Goal: Information Seeking & Learning: Learn about a topic

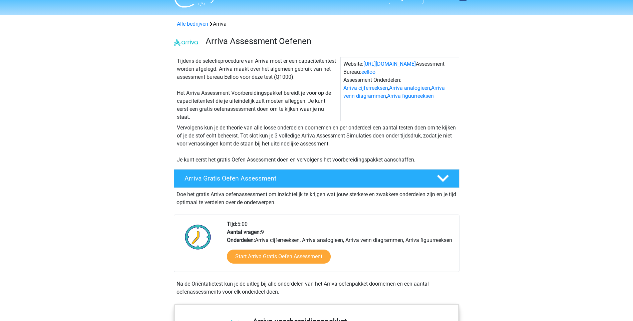
scroll to position [18, 0]
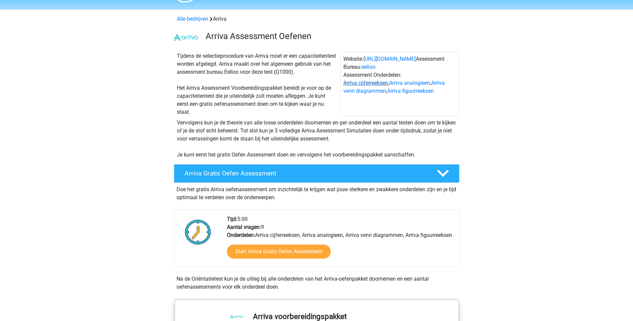
click at [378, 82] on link "Arriva cijferreeksen" at bounding box center [365, 83] width 45 height 6
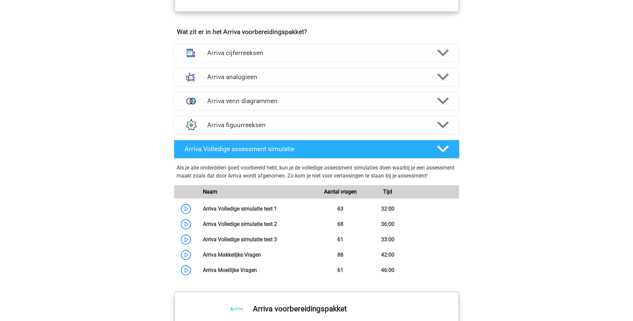
scroll to position [453, 0]
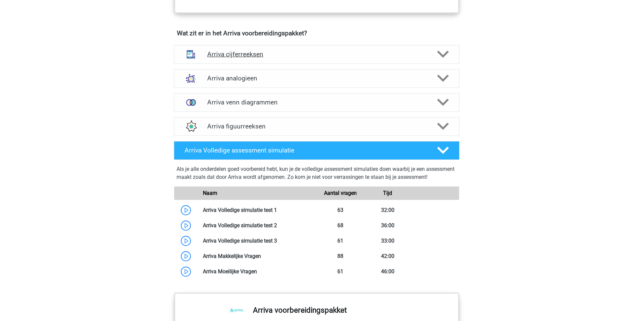
click at [441, 60] on icon at bounding box center [443, 54] width 12 height 12
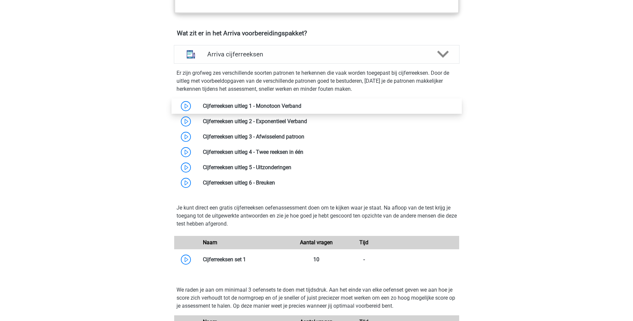
click at [301, 109] on link at bounding box center [301, 106] width 0 height 6
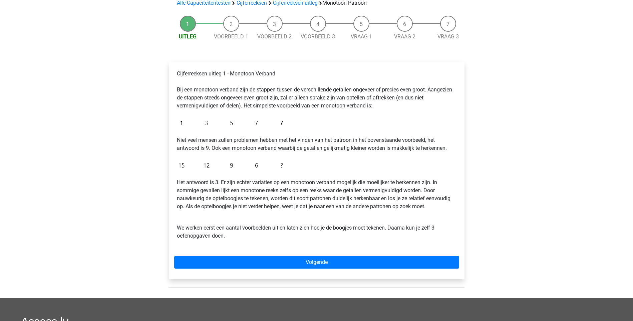
scroll to position [54, 0]
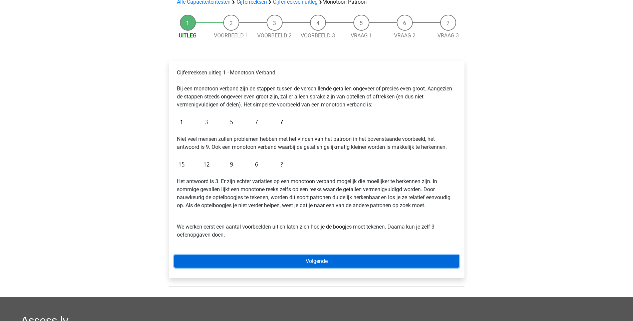
click at [311, 257] on link "Volgende" at bounding box center [316, 261] width 285 height 13
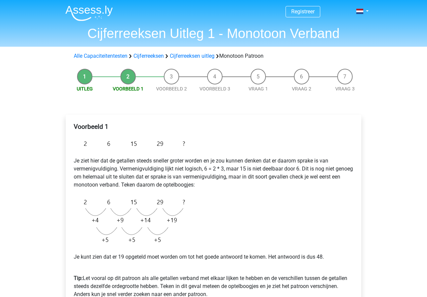
click at [219, 192] on div "Voorbeeld 1 Je ziet hier dat de getallen steeds sneller groter worden en je zou…" at bounding box center [213, 213] width 285 height 186
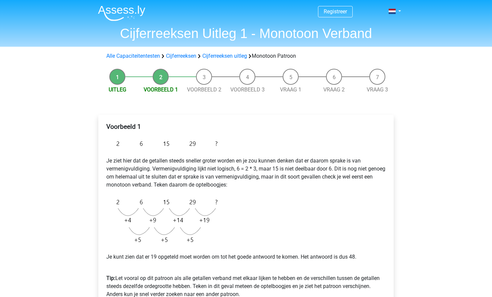
scroll to position [236, 0]
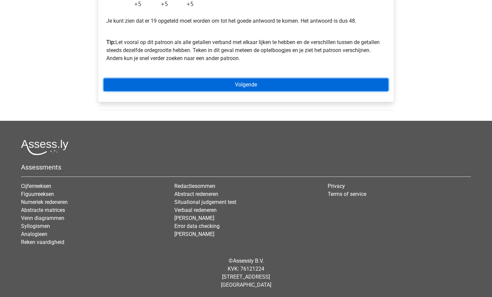
click at [251, 85] on link "Volgende" at bounding box center [246, 84] width 285 height 13
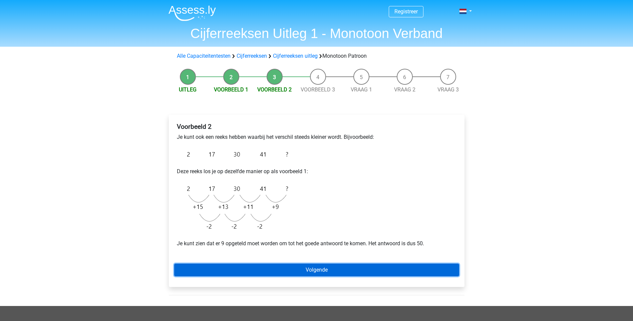
click at [402, 272] on link "Volgende" at bounding box center [316, 270] width 285 height 13
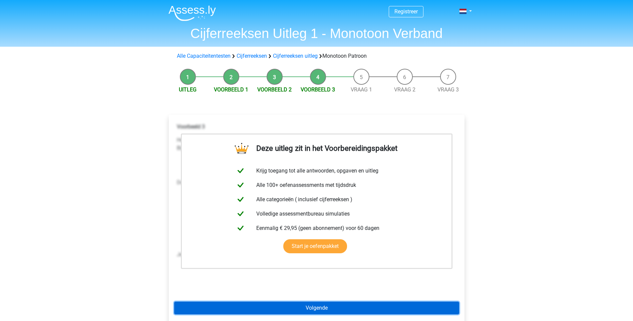
click at [366, 310] on link "Volgende" at bounding box center [316, 308] width 285 height 13
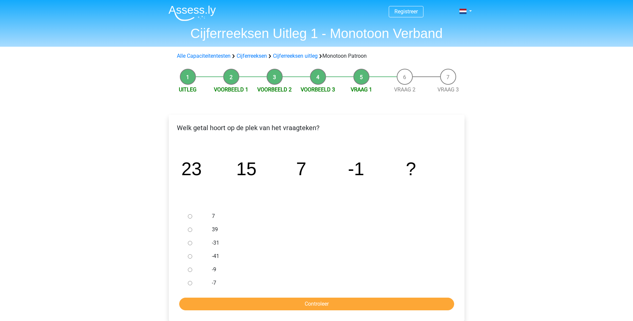
click at [192, 270] on input "-9" at bounding box center [190, 270] width 4 height 4
radio input "true"
click at [326, 301] on input "Controleer" at bounding box center [316, 304] width 275 height 13
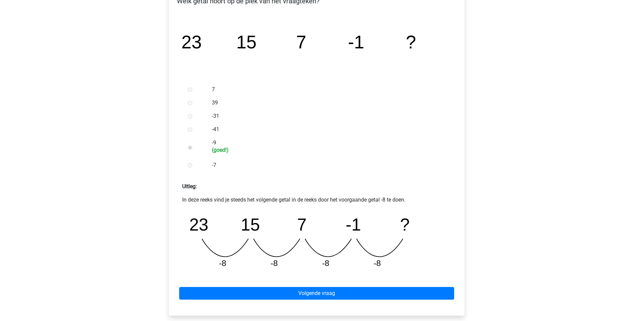
scroll to position [127, 0]
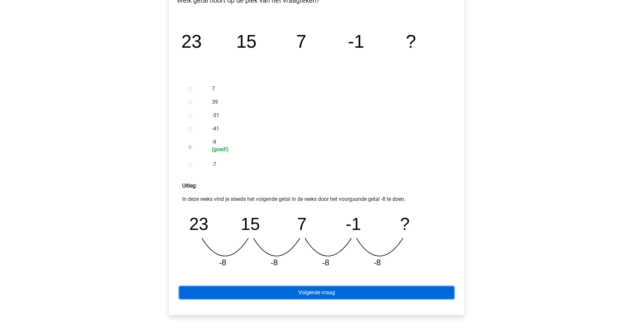
click at [373, 295] on link "Volgende vraag" at bounding box center [316, 292] width 275 height 13
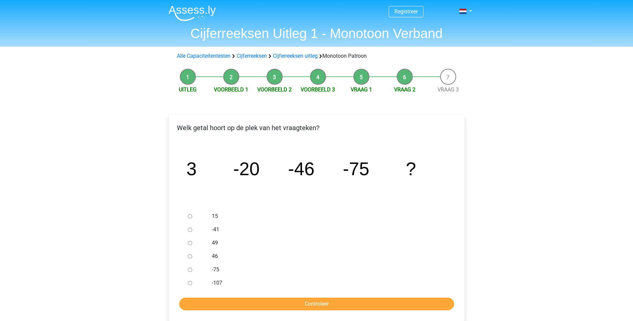
click at [190, 285] on input "-107" at bounding box center [190, 283] width 4 height 4
radio input "true"
click at [324, 299] on input "Controleer" at bounding box center [316, 304] width 275 height 13
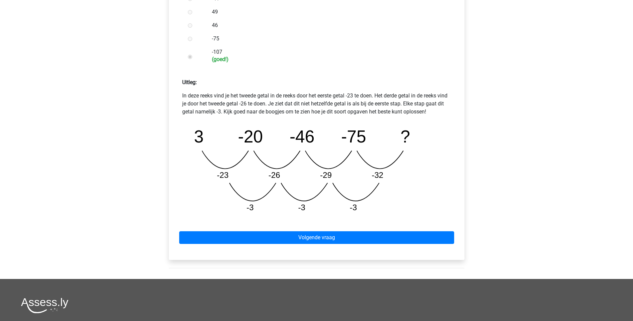
scroll to position [228, 0]
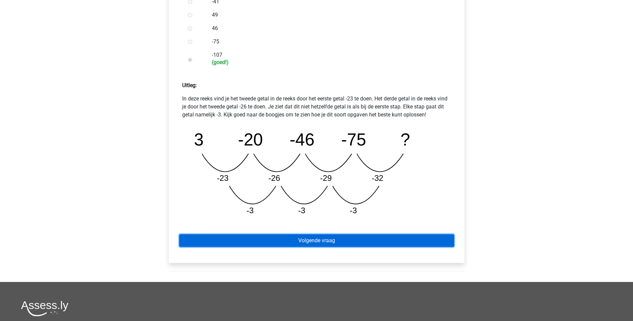
click at [333, 237] on link "Volgende vraag" at bounding box center [316, 240] width 275 height 13
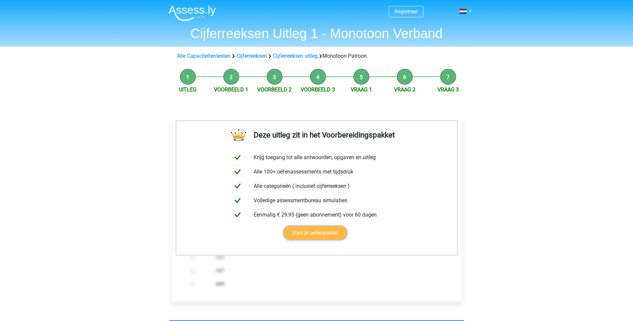
click at [319, 231] on link "Start je oefenpakket" at bounding box center [315, 233] width 64 height 14
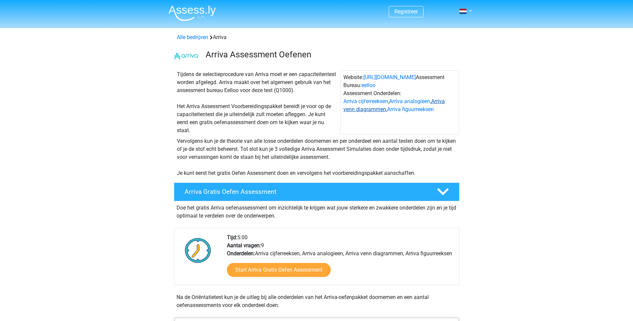
click at [365, 107] on link "Arriva venn diagrammen" at bounding box center [393, 105] width 101 height 14
click at [369, 102] on link "Arriva cijferreeksen" at bounding box center [365, 101] width 45 height 6
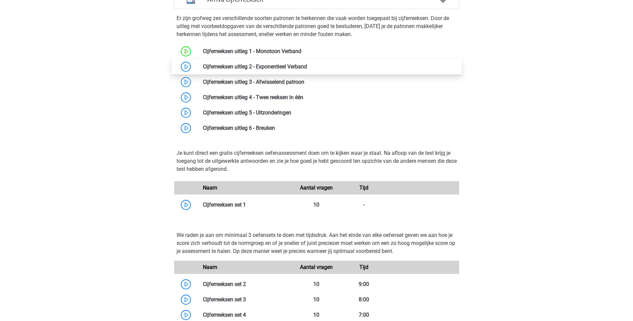
click at [307, 70] on link at bounding box center [307, 66] width 0 height 6
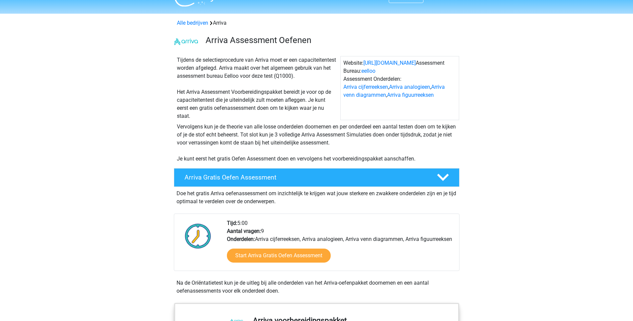
scroll to position [0, 0]
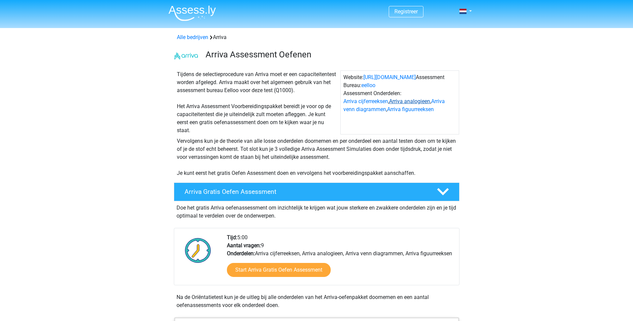
click at [406, 101] on link "Arriva analogieen" at bounding box center [409, 101] width 41 height 6
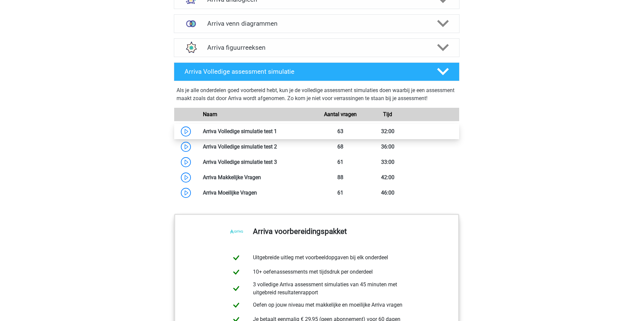
scroll to position [628, 0]
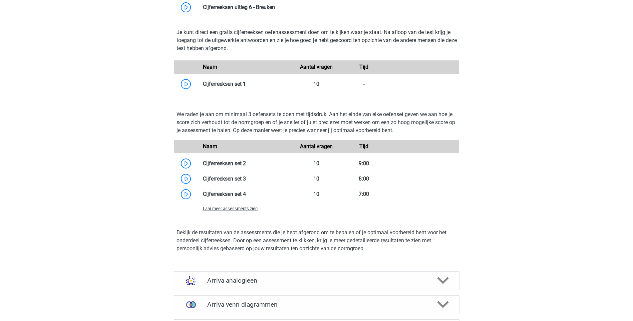
click at [443, 286] on icon at bounding box center [443, 281] width 12 height 12
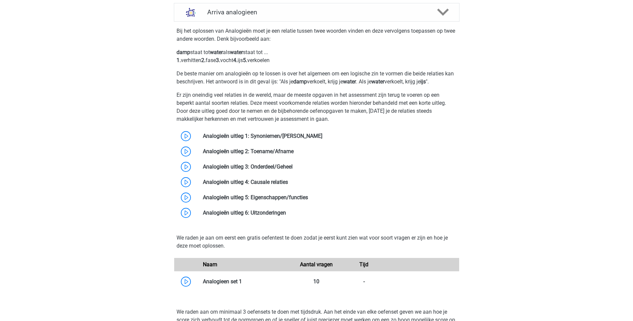
scroll to position [909, 0]
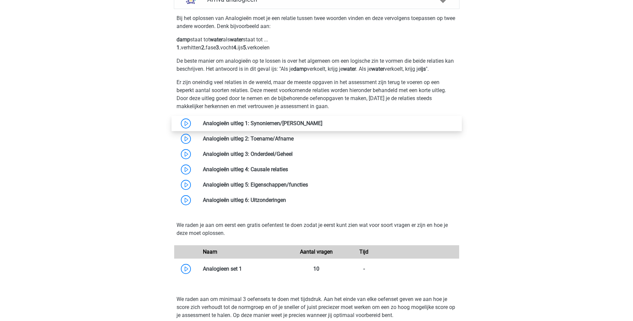
click at [322, 126] on link at bounding box center [322, 123] width 0 height 6
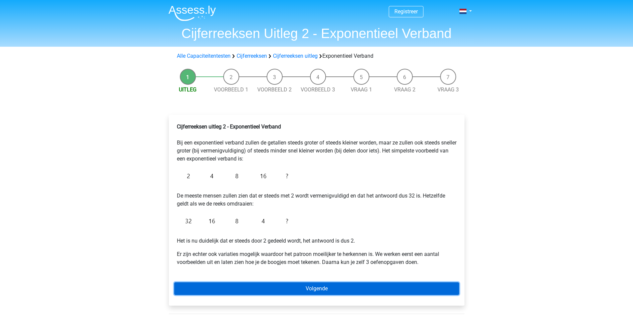
click at [302, 293] on link "Volgende" at bounding box center [316, 288] width 285 height 13
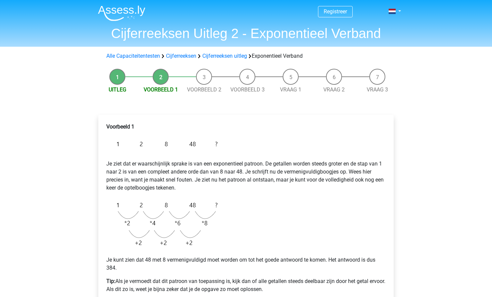
scroll to position [231, 0]
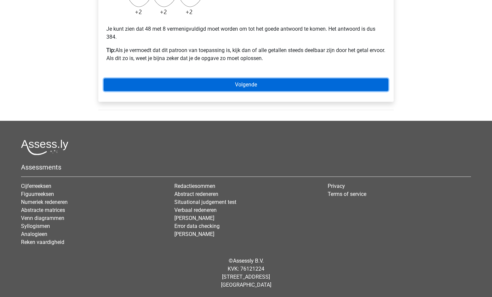
click at [267, 84] on link "Volgende" at bounding box center [246, 84] width 285 height 13
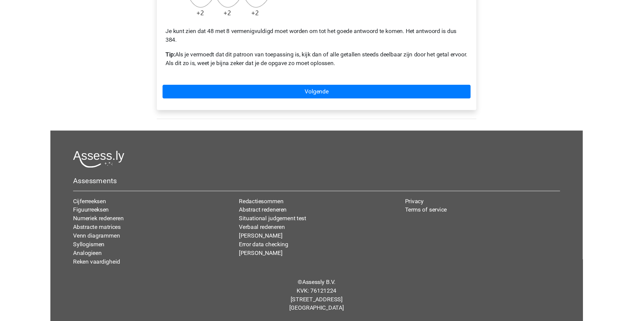
scroll to position [0, 0]
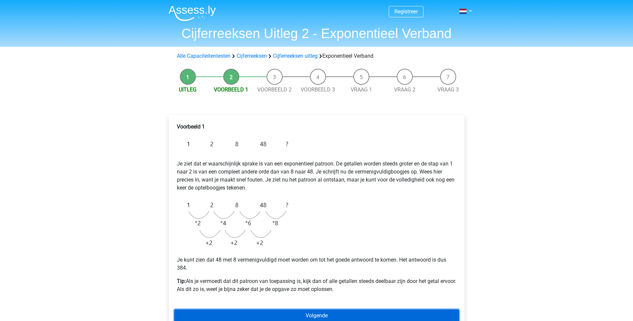
click at [304, 316] on link "Volgende" at bounding box center [316, 315] width 285 height 13
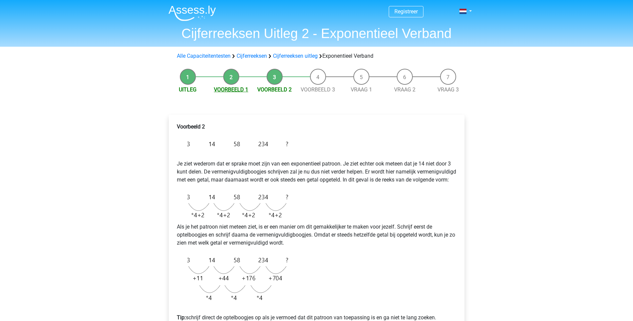
click at [230, 89] on link "Voorbeeld 1" at bounding box center [231, 89] width 34 height 6
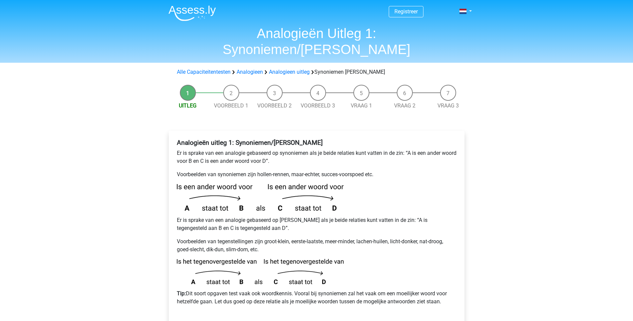
scroll to position [203, 0]
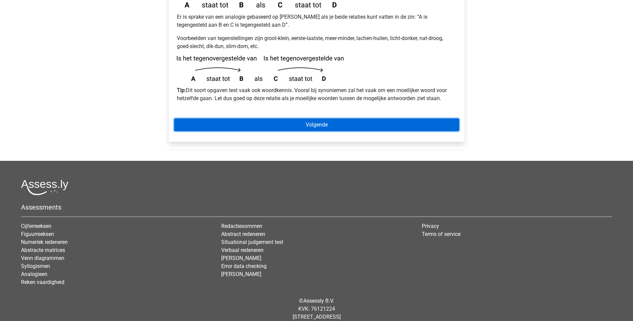
click at [314, 118] on link "Volgende" at bounding box center [316, 124] width 285 height 13
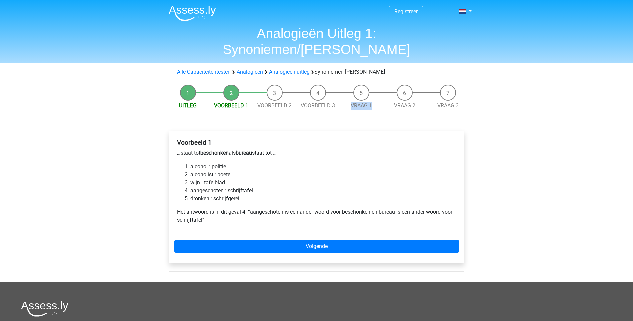
click at [340, 85] on li "Vraag 1" at bounding box center [361, 97] width 43 height 25
drag, startPoint x: 216, startPoint y: 164, endPoint x: 189, endPoint y: 166, distance: 27.7
click at [190, 178] on li "wijn : tafelblad" at bounding box center [323, 182] width 266 height 8
drag, startPoint x: 189, startPoint y: 174, endPoint x: 220, endPoint y: 173, distance: 31.0
click at [220, 186] on li "aangeschoten : schrijftafel" at bounding box center [323, 190] width 266 height 8
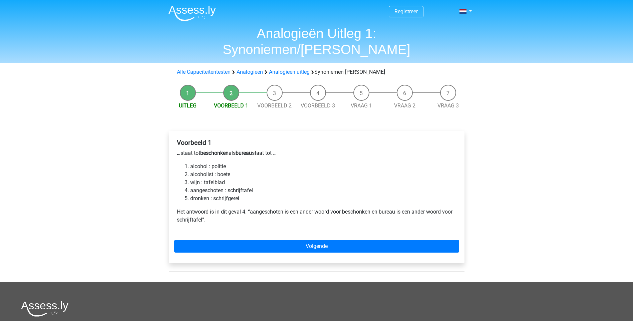
drag, startPoint x: 220, startPoint y: 173, endPoint x: 265, endPoint y: 172, distance: 44.7
click at [265, 186] on li "aangeschoten : schrijftafel" at bounding box center [323, 190] width 266 height 8
drag, startPoint x: 194, startPoint y: 175, endPoint x: 224, endPoint y: 174, distance: 30.4
click at [224, 186] on li "aangeschoten : schrijftafel" at bounding box center [323, 190] width 266 height 8
drag, startPoint x: 224, startPoint y: 174, endPoint x: 333, endPoint y: 164, distance: 108.9
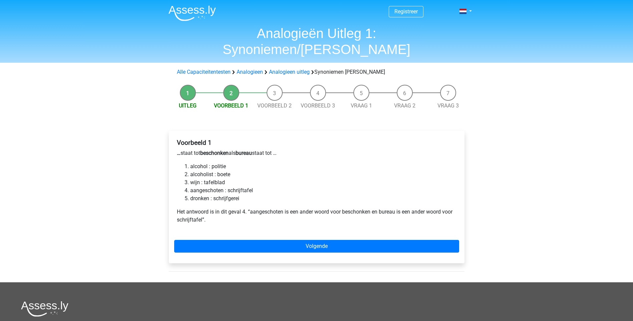
click at [333, 178] on li "wijn : tafelblad" at bounding box center [323, 182] width 266 height 8
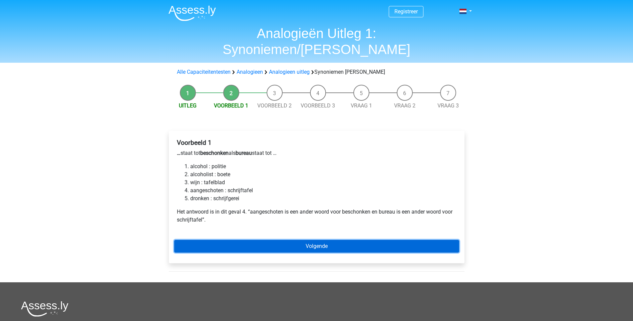
click at [336, 240] on link "Volgende" at bounding box center [316, 246] width 285 height 13
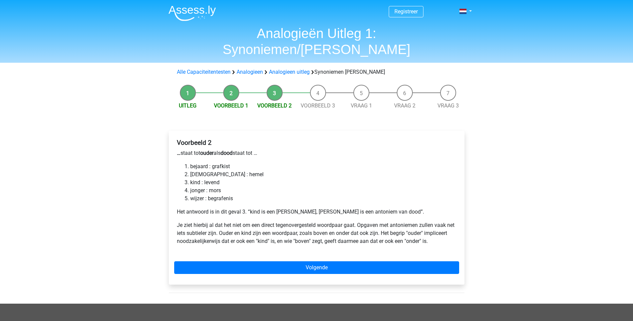
click at [193, 162] on li "bejaard : grafkist" at bounding box center [323, 166] width 266 height 8
drag, startPoint x: 192, startPoint y: 149, endPoint x: 196, endPoint y: 149, distance: 4.3
click at [194, 162] on li "bejaard : grafkist" at bounding box center [323, 166] width 266 height 8
drag, startPoint x: 198, startPoint y: 166, endPoint x: 186, endPoint y: 163, distance: 11.7
click at [190, 178] on li "kind : levend" at bounding box center [323, 182] width 266 height 8
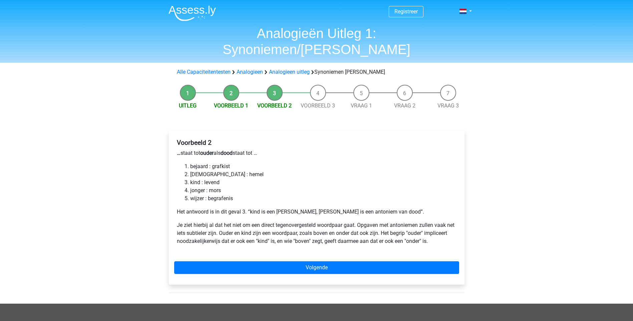
click at [240, 178] on li "kind : levend" at bounding box center [323, 182] width 266 height 8
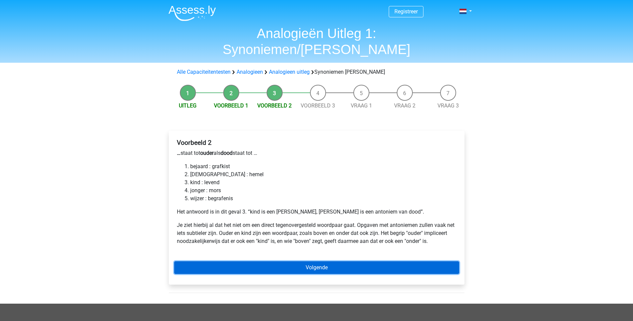
click at [331, 261] on link "Volgende" at bounding box center [316, 267] width 285 height 13
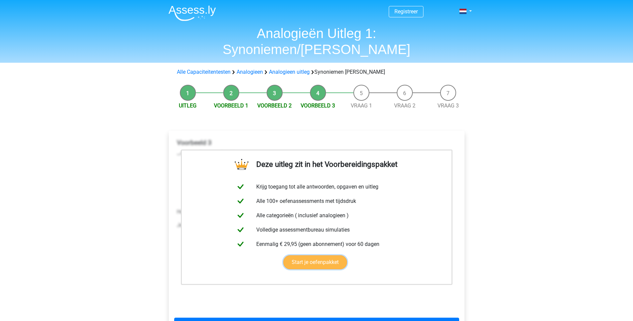
click at [327, 255] on link "Start je oefenpakket" at bounding box center [315, 262] width 64 height 14
click at [312, 318] on link "Volgende" at bounding box center [316, 324] width 285 height 13
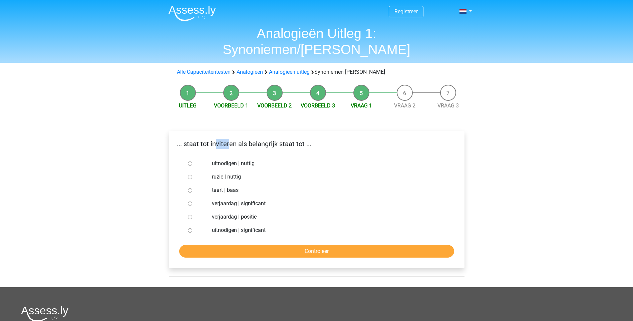
drag, startPoint x: 215, startPoint y: 129, endPoint x: 229, endPoint y: 127, distance: 14.8
click at [229, 139] on p "... staat tot inviteren als belangrijk staat tot ..." at bounding box center [316, 144] width 285 height 10
drag, startPoint x: 229, startPoint y: 127, endPoint x: 243, endPoint y: 133, distance: 15.2
click at [243, 139] on div "... staat tot inviteren als belangrijk staat tot ..." at bounding box center [316, 146] width 295 height 15
drag, startPoint x: 243, startPoint y: 133, endPoint x: 256, endPoint y: 142, distance: 16.0
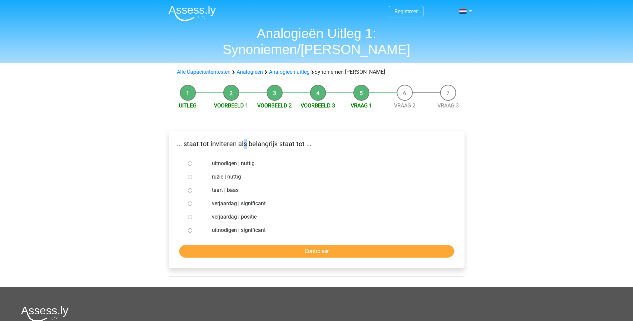
click at [256, 142] on div "... staat tot inviteren als belangrijk staat tot ... uitnodigen | nuttig ruzie …" at bounding box center [317, 199] width 296 height 137
drag, startPoint x: 256, startPoint y: 142, endPoint x: 305, endPoint y: 147, distance: 48.6
click at [305, 159] on label "uitnodigen | nuttig" at bounding box center [327, 163] width 231 height 8
click at [192, 161] on input "uitnodigen | nuttig" at bounding box center [190, 163] width 4 height 4
radio input "true"
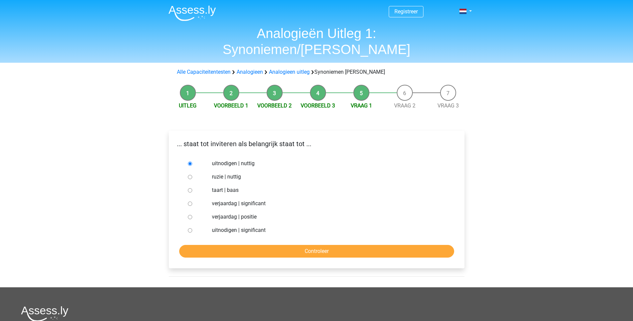
click at [220, 139] on div "... staat tot inviteren als belangrijk staat tot ..." at bounding box center [316, 146] width 295 height 15
drag, startPoint x: 212, startPoint y: 128, endPoint x: 235, endPoint y: 129, distance: 23.7
click at [235, 139] on p "... staat tot inviteren als belangrijk staat tot ..." at bounding box center [316, 144] width 285 height 10
drag, startPoint x: 235, startPoint y: 129, endPoint x: 250, endPoint y: 136, distance: 16.6
click at [252, 139] on div "... staat tot inviteren als belangrijk staat tot ..." at bounding box center [316, 146] width 295 height 15
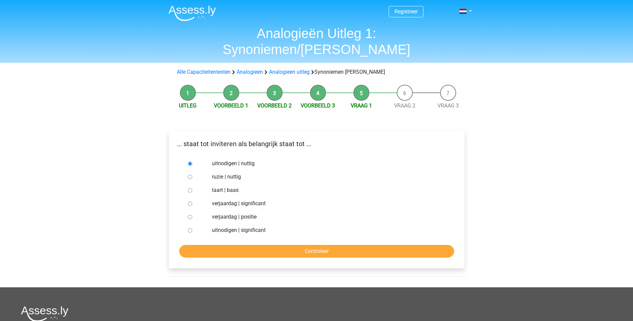
click at [188, 215] on input "verjaardag | positie" at bounding box center [190, 217] width 4 height 4
radio input "true"
click at [191, 228] on input "uitnodigen | significant" at bounding box center [190, 230] width 4 height 4
radio input "true"
click at [338, 245] on input "Controleer" at bounding box center [316, 251] width 275 height 13
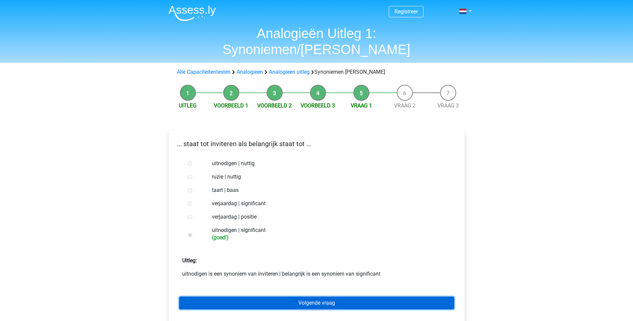
click at [337, 297] on link "Volgende vraag" at bounding box center [316, 303] width 275 height 13
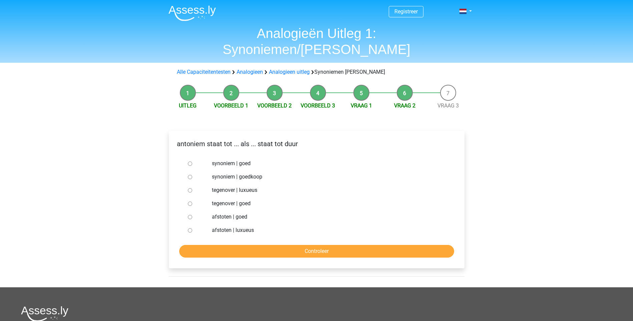
click at [240, 173] on label "synoniem | goedkoop" at bounding box center [327, 177] width 231 height 8
drag, startPoint x: 240, startPoint y: 157, endPoint x: 316, endPoint y: 146, distance: 76.2
click at [316, 159] on label "synoniem | goed" at bounding box center [327, 163] width 231 height 8
click at [192, 161] on input "synoniem | goed" at bounding box center [190, 163] width 4 height 4
radio input "true"
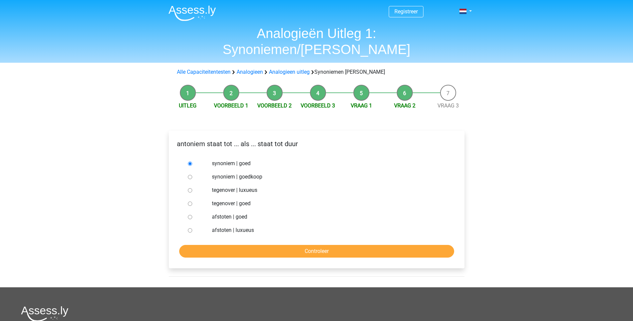
click at [328, 170] on div "synoniem | goedkoop" at bounding box center [327, 176] width 241 height 13
click at [192, 188] on input "tegenover | luxueus" at bounding box center [190, 190] width 4 height 4
radio input "true"
drag, startPoint x: 326, startPoint y: 233, endPoint x: 333, endPoint y: 238, distance: 8.2
click at [333, 245] on input "Controleer" at bounding box center [316, 251] width 275 height 13
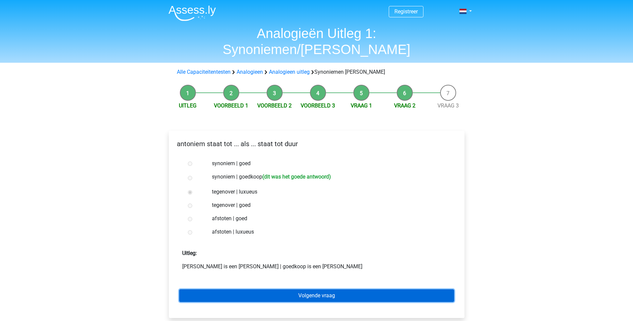
click at [306, 289] on link "Volgende vraag" at bounding box center [316, 295] width 275 height 13
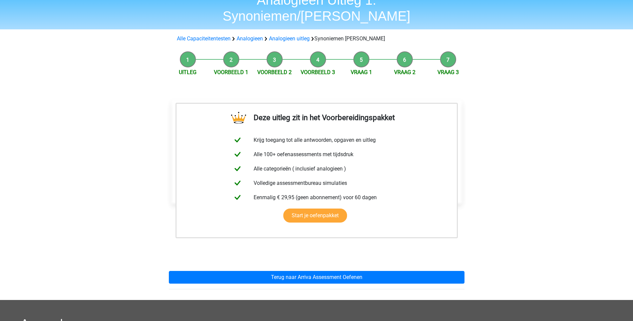
scroll to position [34, 0]
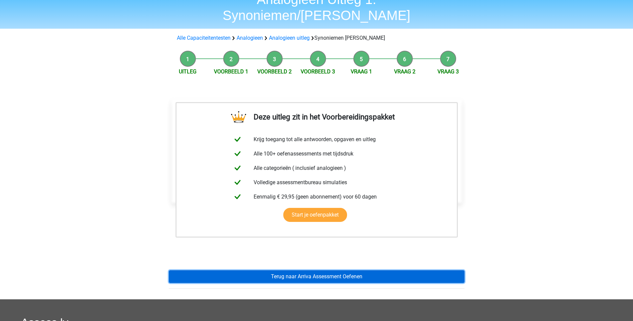
click at [351, 270] on link "Terug naar Arriva Assessment Oefenen" at bounding box center [317, 276] width 296 height 13
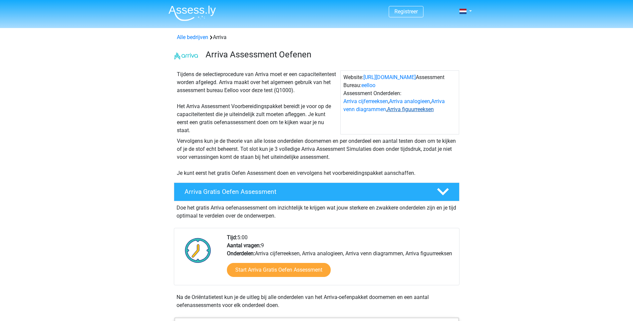
click at [422, 108] on link "Arriva figuurreeksen" at bounding box center [410, 109] width 47 height 6
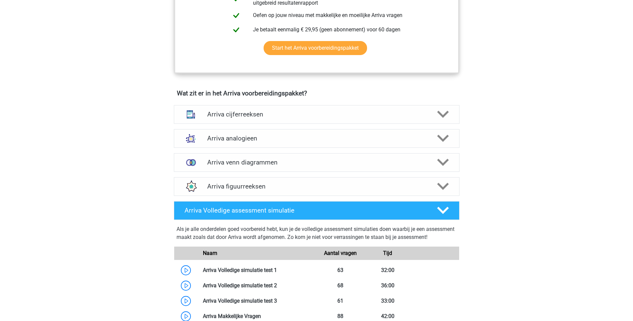
scroll to position [391, 0]
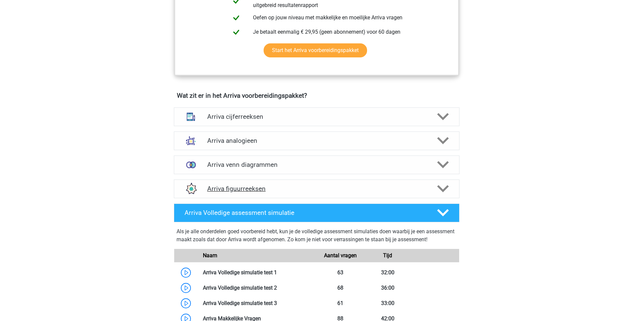
click at [443, 194] on icon at bounding box center [443, 189] width 12 height 12
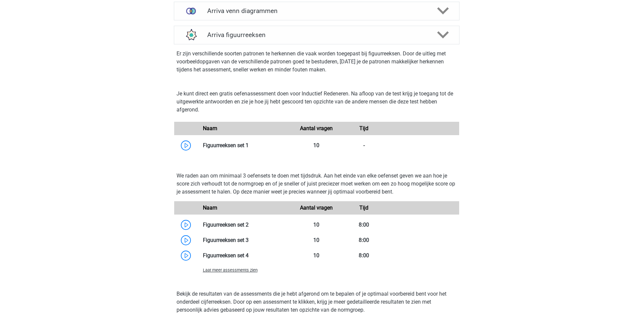
scroll to position [543, 0]
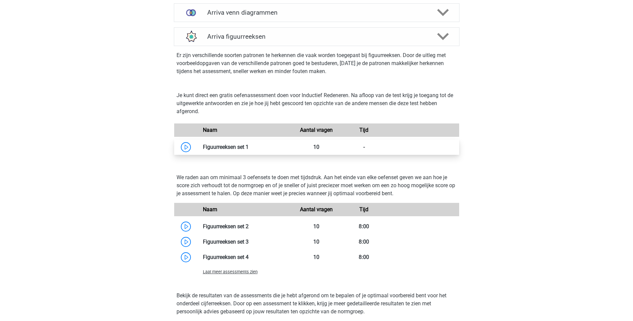
click at [248, 150] on link at bounding box center [248, 147] width 0 height 6
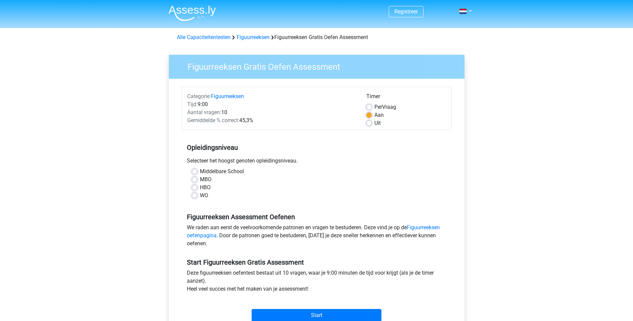
click at [200, 181] on label "MBO" at bounding box center [206, 179] width 12 height 8
click at [195, 181] on input "MBO" at bounding box center [194, 178] width 5 height 7
radio input "true"
click at [374, 122] on label "Uit" at bounding box center [377, 123] width 6 height 8
click at [371, 122] on input "Uit" at bounding box center [368, 122] width 5 height 7
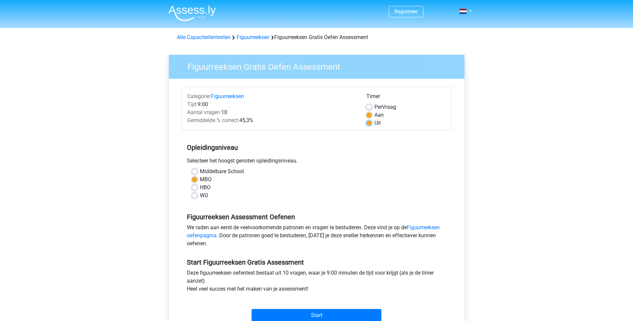
radio input "true"
click at [324, 316] on input "Start" at bounding box center [316, 315] width 130 height 13
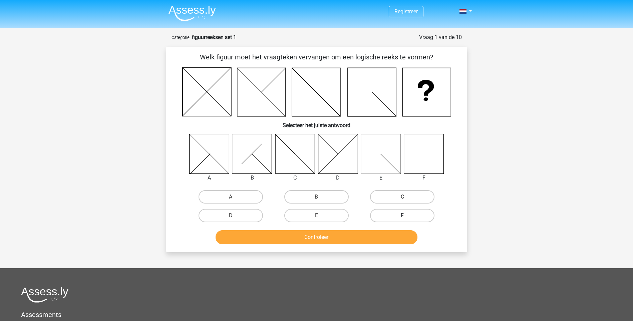
click at [409, 217] on label "F" at bounding box center [402, 215] width 64 height 13
click at [407, 217] on input "F" at bounding box center [404, 217] width 4 height 4
radio input "true"
click at [361, 238] on button "Controleer" at bounding box center [316, 237] width 202 height 14
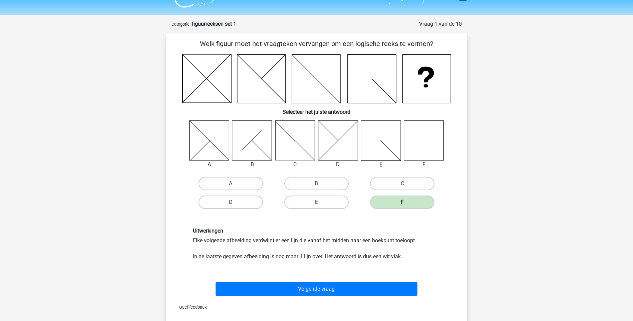
scroll to position [16, 0]
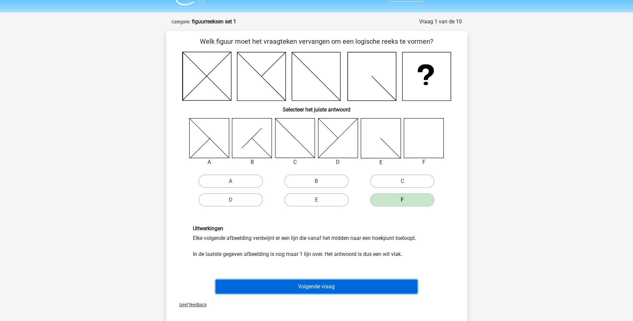
click at [315, 287] on button "Volgende vraag" at bounding box center [316, 287] width 202 height 14
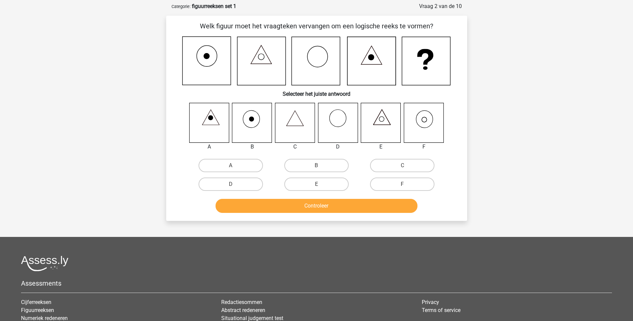
scroll to position [33, 0]
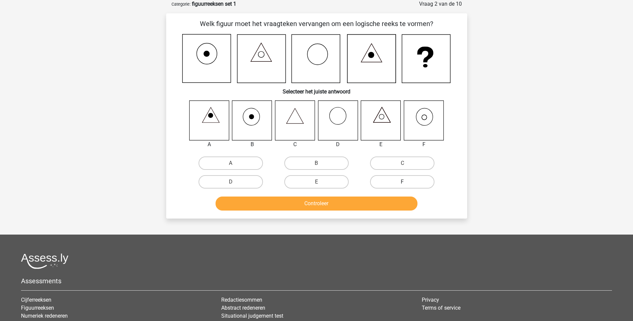
click at [411, 181] on label "F" at bounding box center [402, 181] width 64 height 13
click at [407, 182] on input "F" at bounding box center [404, 184] width 4 height 4
radio input "true"
click at [338, 201] on button "Controleer" at bounding box center [316, 203] width 202 height 14
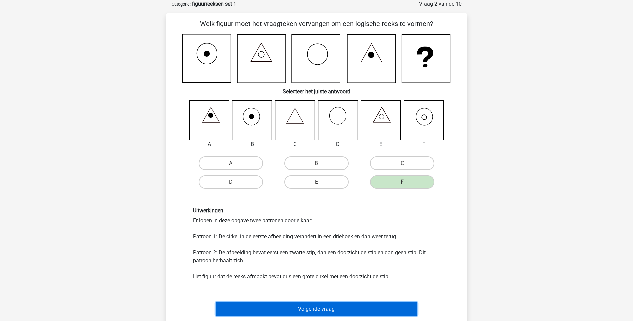
click at [336, 309] on button "Volgende vraag" at bounding box center [316, 309] width 202 height 14
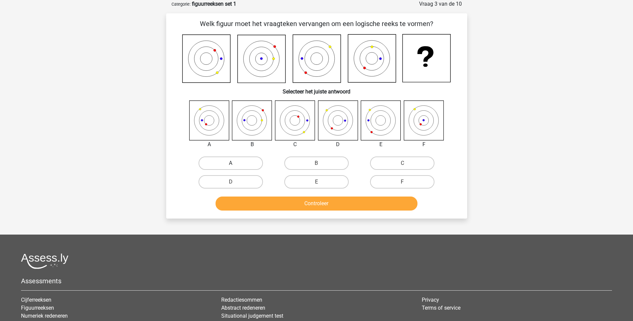
click at [230, 162] on label "A" at bounding box center [230, 162] width 64 height 13
click at [230, 163] on input "A" at bounding box center [232, 165] width 4 height 4
radio input "true"
click at [323, 204] on button "Controleer" at bounding box center [316, 203] width 202 height 14
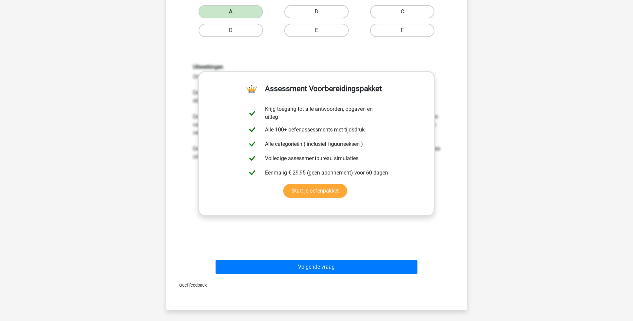
scroll to position [186, 0]
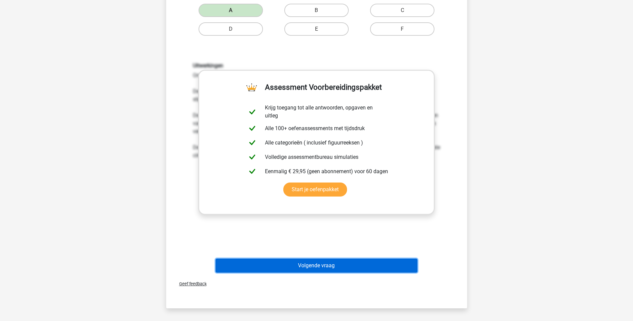
click at [313, 268] on button "Volgende vraag" at bounding box center [316, 265] width 202 height 14
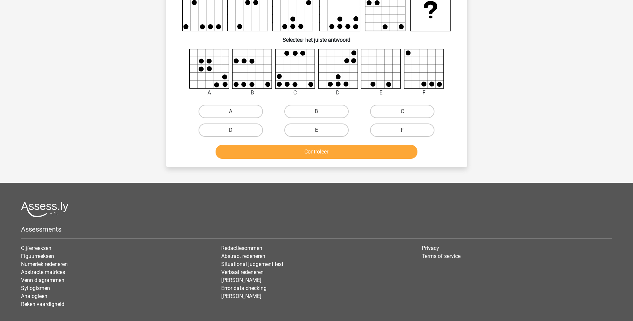
scroll to position [33, 0]
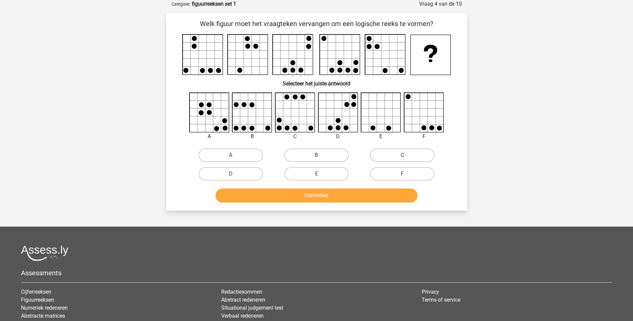
click at [399, 151] on label "C" at bounding box center [402, 154] width 64 height 13
click at [402, 155] on input "C" at bounding box center [404, 157] width 4 height 4
radio input "true"
click at [391, 196] on button "Controleer" at bounding box center [316, 195] width 202 height 14
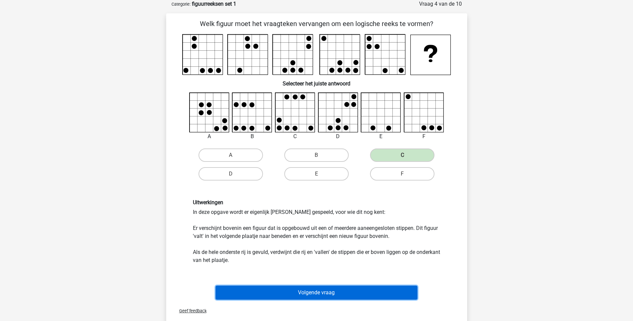
click at [335, 289] on button "Volgende vraag" at bounding box center [316, 293] width 202 height 14
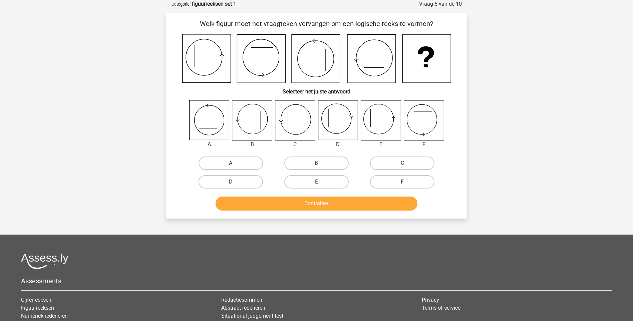
drag, startPoint x: 414, startPoint y: 161, endPoint x: 561, endPoint y: 179, distance: 147.8
click at [415, 161] on label "C" at bounding box center [402, 162] width 64 height 13
click at [407, 163] on input "C" at bounding box center [404, 165] width 4 height 4
radio input "true"
click at [303, 204] on button "Controleer" at bounding box center [316, 203] width 202 height 14
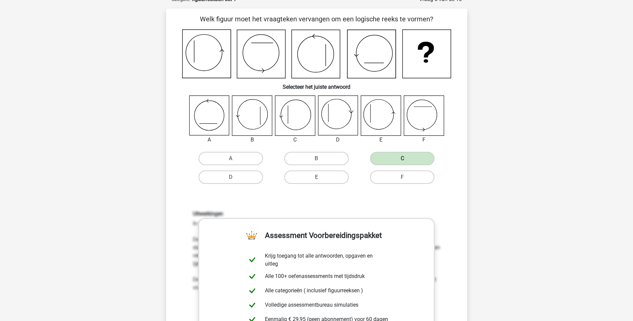
scroll to position [44, 0]
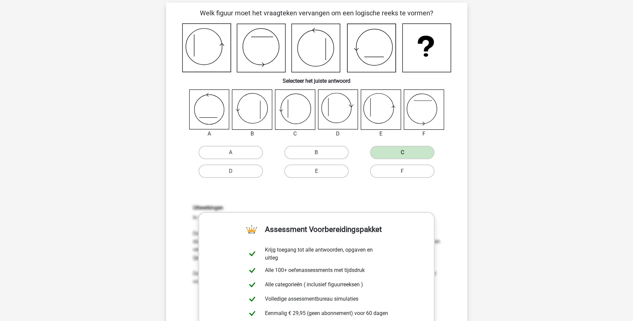
drag, startPoint x: 632, startPoint y: 124, endPoint x: 636, endPoint y: 133, distance: 9.9
click at [632, 133] on html "Registreer Nederlands English" at bounding box center [316, 299] width 633 height 686
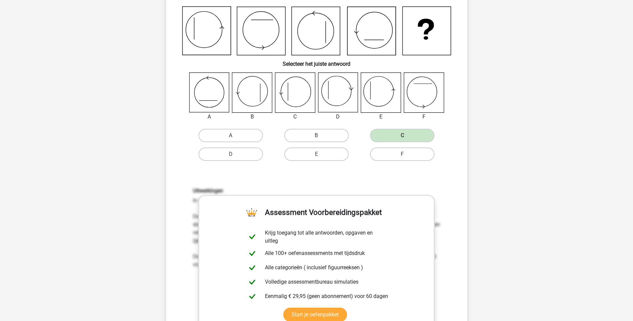
scroll to position [62, 0]
click at [580, 156] on div "Registreer Nederlands English" at bounding box center [316, 281] width 633 height 686
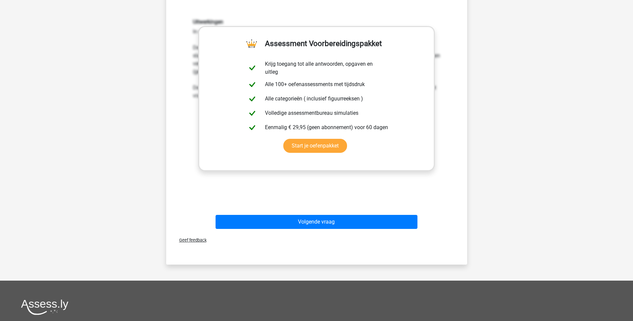
scroll to position [228, 0]
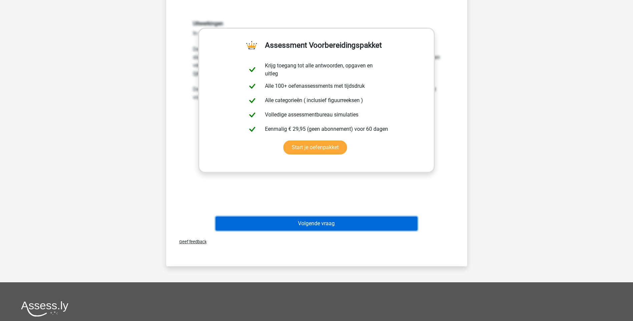
click at [319, 223] on button "Volgende vraag" at bounding box center [316, 223] width 202 height 14
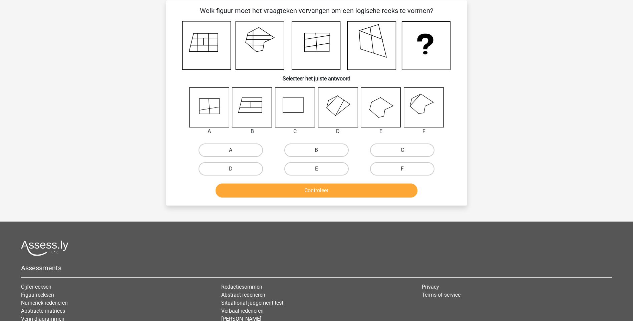
scroll to position [33, 0]
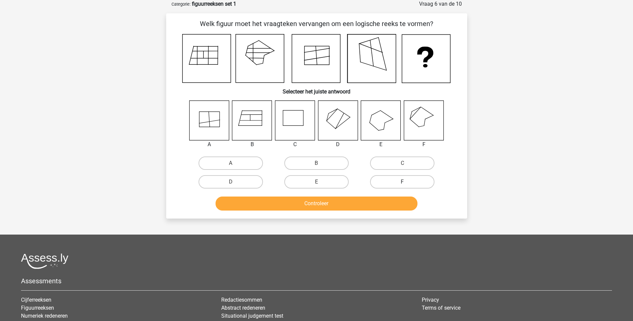
click at [424, 186] on label "F" at bounding box center [402, 181] width 64 height 13
click at [407, 186] on input "F" at bounding box center [404, 184] width 4 height 4
radio input "true"
click at [391, 204] on button "Controleer" at bounding box center [316, 203] width 202 height 14
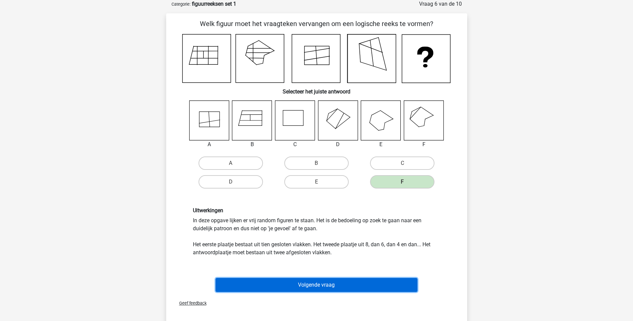
click at [337, 288] on button "Volgende vraag" at bounding box center [316, 285] width 202 height 14
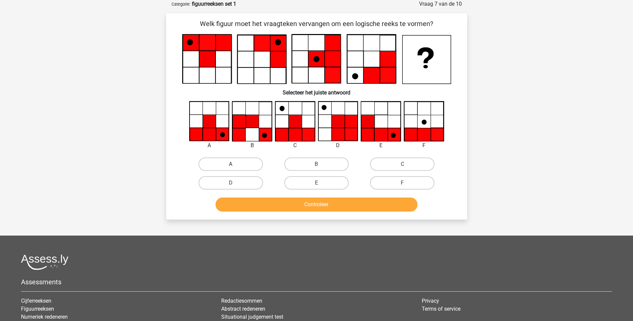
click at [239, 167] on label "A" at bounding box center [230, 163] width 64 height 13
click at [235, 167] on input "A" at bounding box center [232, 166] width 4 height 4
radio input "true"
click at [343, 205] on button "Controleer" at bounding box center [316, 204] width 202 height 14
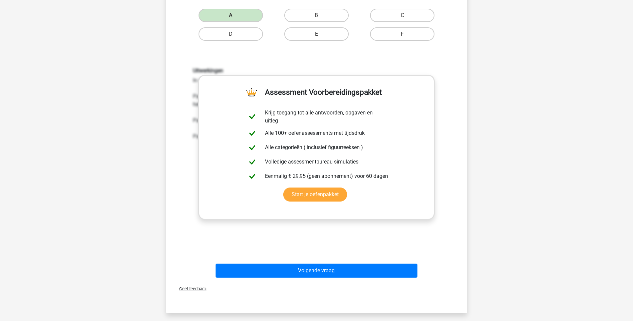
scroll to position [193, 0]
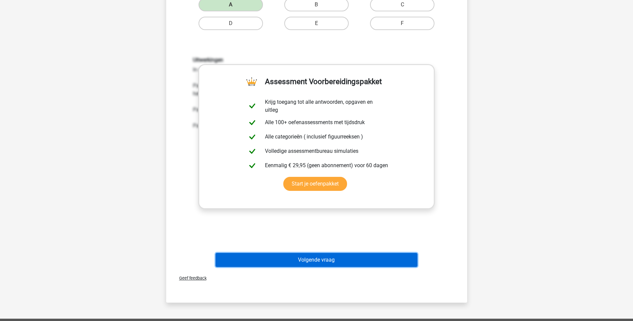
click at [330, 260] on button "Volgende vraag" at bounding box center [316, 260] width 202 height 14
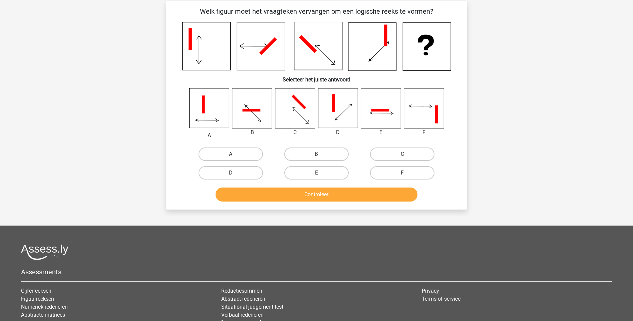
scroll to position [33, 0]
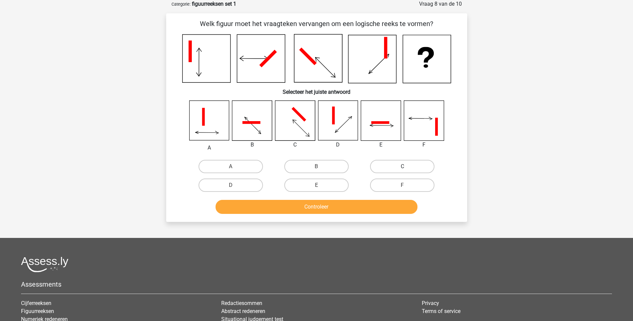
click at [402, 165] on label "C" at bounding box center [402, 166] width 64 height 13
click at [402, 166] on input "C" at bounding box center [404, 168] width 4 height 4
radio input "true"
click at [399, 181] on label "F" at bounding box center [402, 184] width 64 height 13
click at [402, 185] on input "F" at bounding box center [404, 187] width 4 height 4
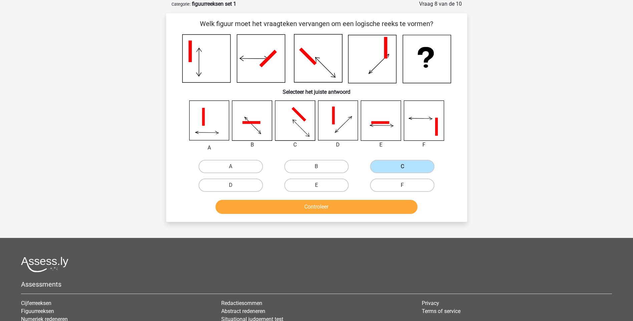
radio input "true"
click at [317, 183] on label "E" at bounding box center [316, 184] width 64 height 13
click at [317, 185] on input "E" at bounding box center [318, 187] width 4 height 4
radio input "true"
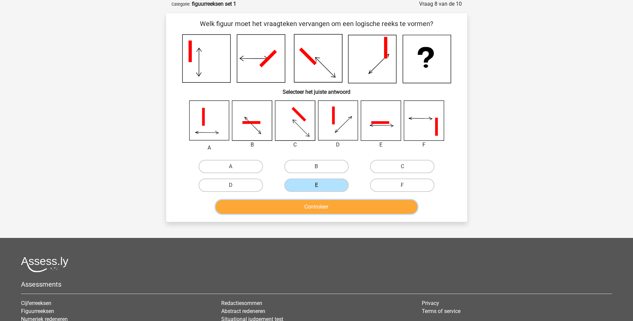
click at [365, 206] on button "Controleer" at bounding box center [316, 207] width 202 height 14
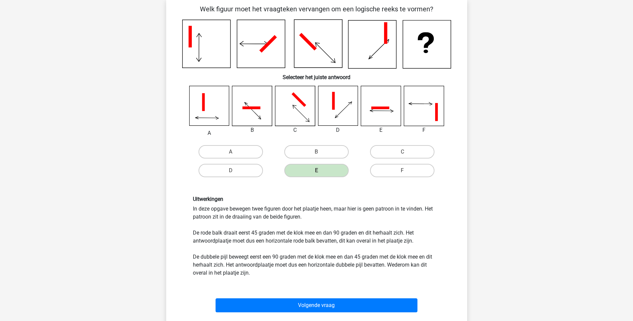
scroll to position [35, 0]
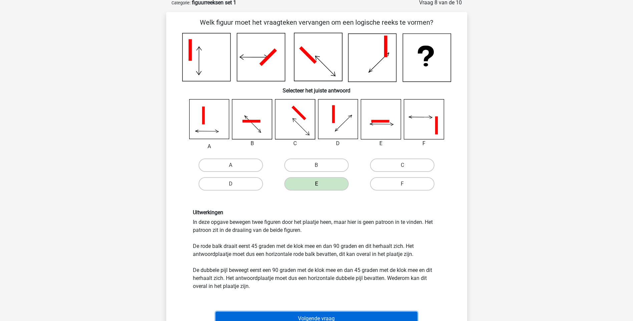
click at [372, 315] on button "Volgende vraag" at bounding box center [316, 319] width 202 height 14
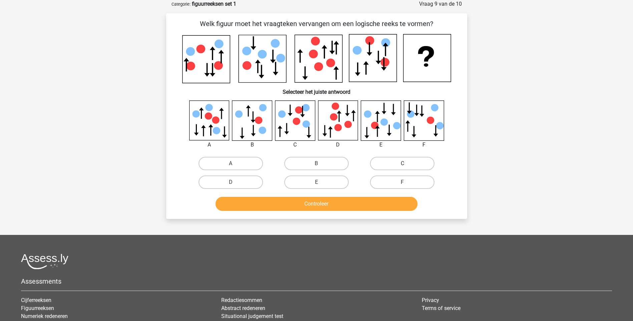
click at [407, 162] on label "C" at bounding box center [402, 163] width 64 height 13
click at [407, 163] on input "C" at bounding box center [404, 165] width 4 height 4
radio input "true"
click at [366, 198] on button "Controleer" at bounding box center [316, 204] width 202 height 14
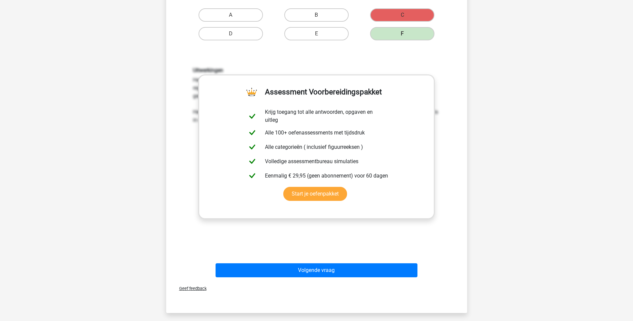
scroll to position [183, 0]
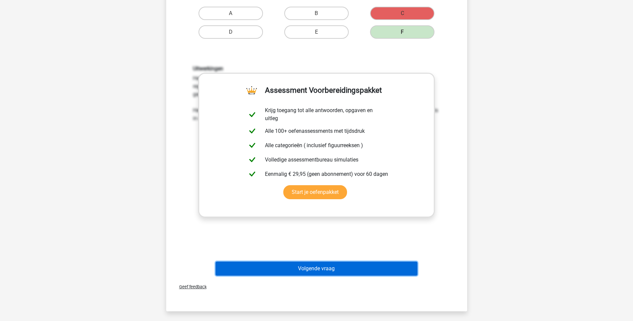
click at [357, 262] on button "Volgende vraag" at bounding box center [316, 269] width 202 height 14
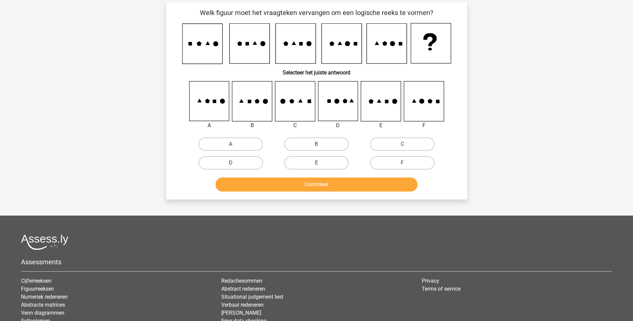
scroll to position [33, 0]
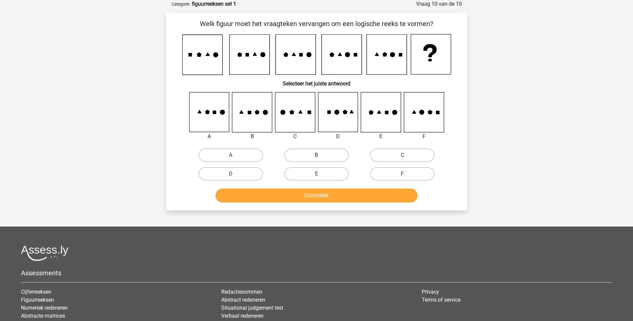
click at [308, 156] on label "B" at bounding box center [316, 154] width 64 height 13
click at [316, 156] on input "B" at bounding box center [318, 157] width 4 height 4
radio input "true"
click at [364, 193] on button "Controleer" at bounding box center [316, 195] width 202 height 14
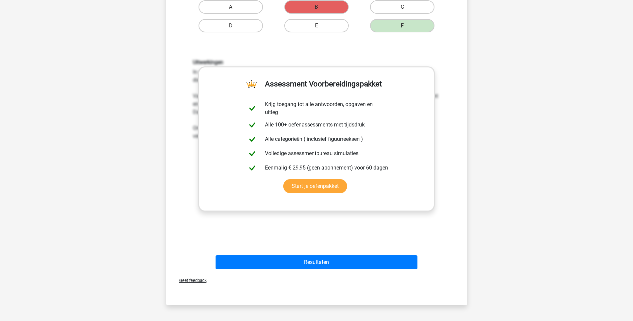
scroll to position [182, 0]
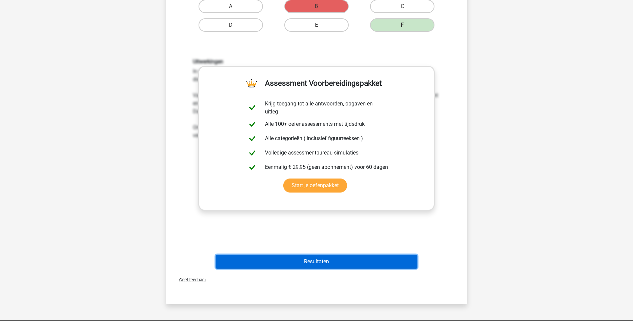
click button "Resultaten"
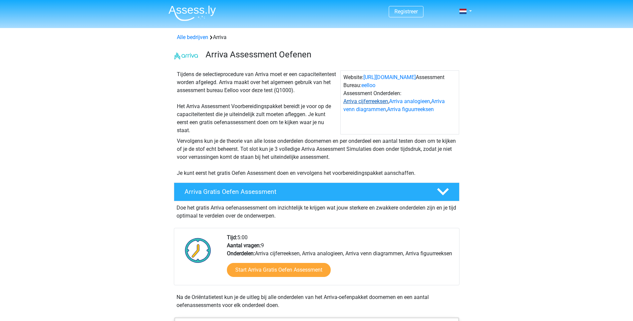
click at [373, 101] on link "Arriva cijferreeksen" at bounding box center [365, 101] width 45 height 6
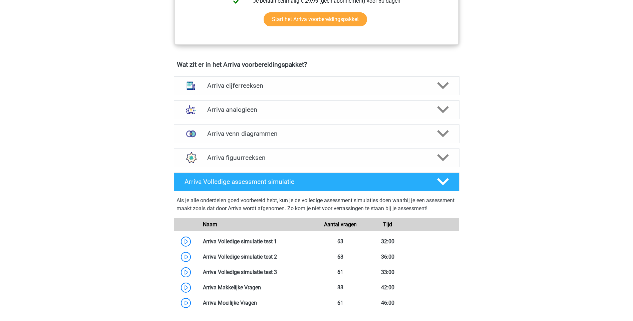
scroll to position [411, 0]
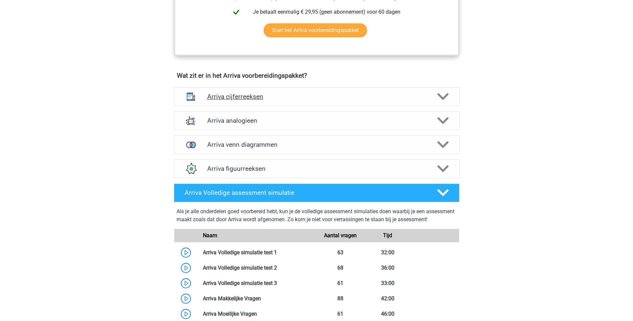
click at [442, 102] on icon at bounding box center [443, 97] width 12 height 12
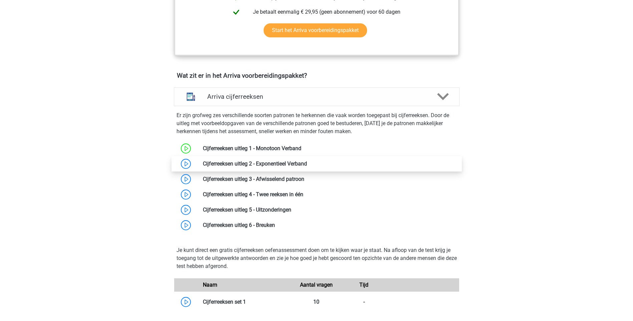
click at [307, 167] on link at bounding box center [307, 163] width 0 height 6
